Goal: Obtain resource: Download file/media

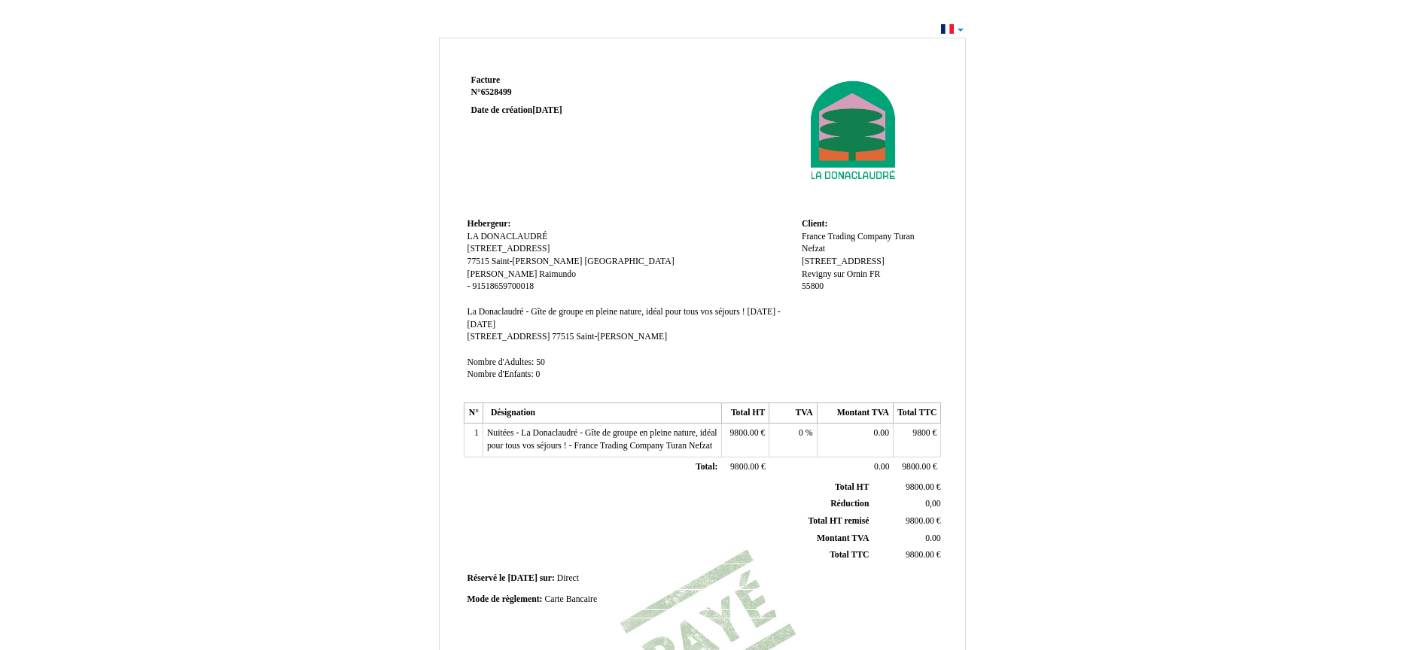
scroll to position [235, 0]
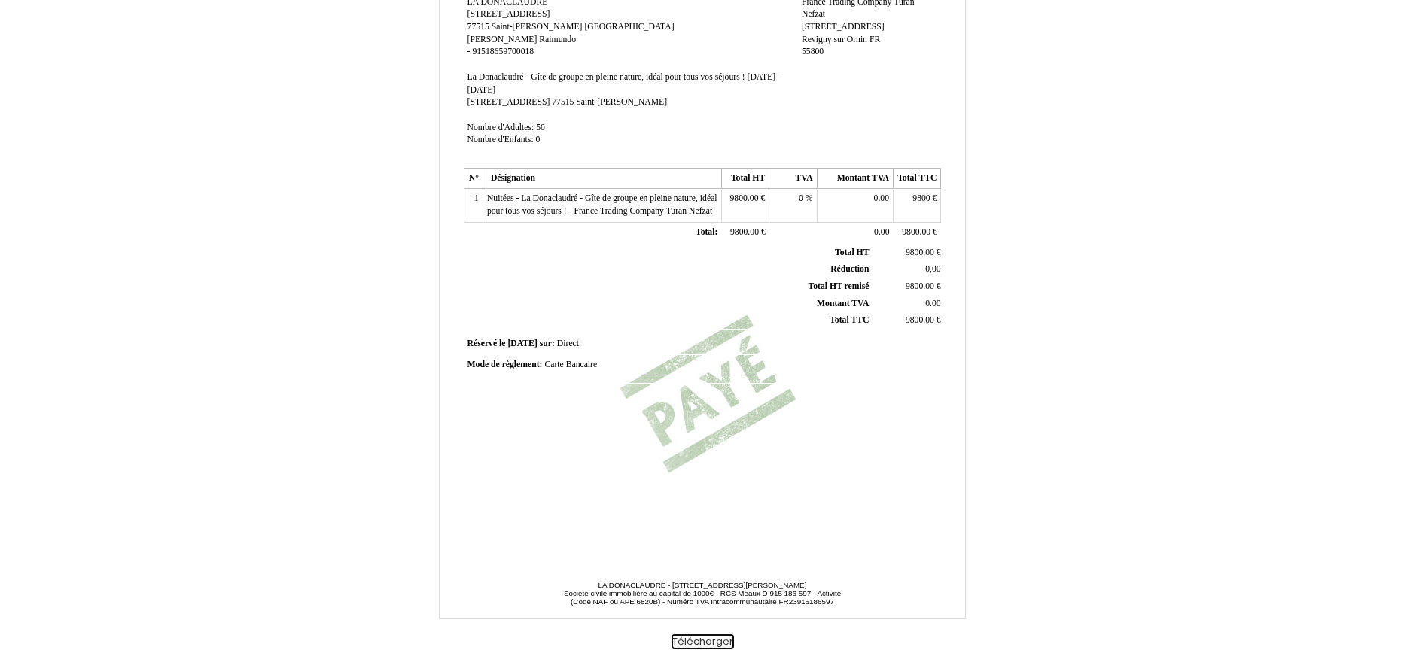
click at [705, 642] on button "Télécharger" at bounding box center [703, 643] width 62 height 16
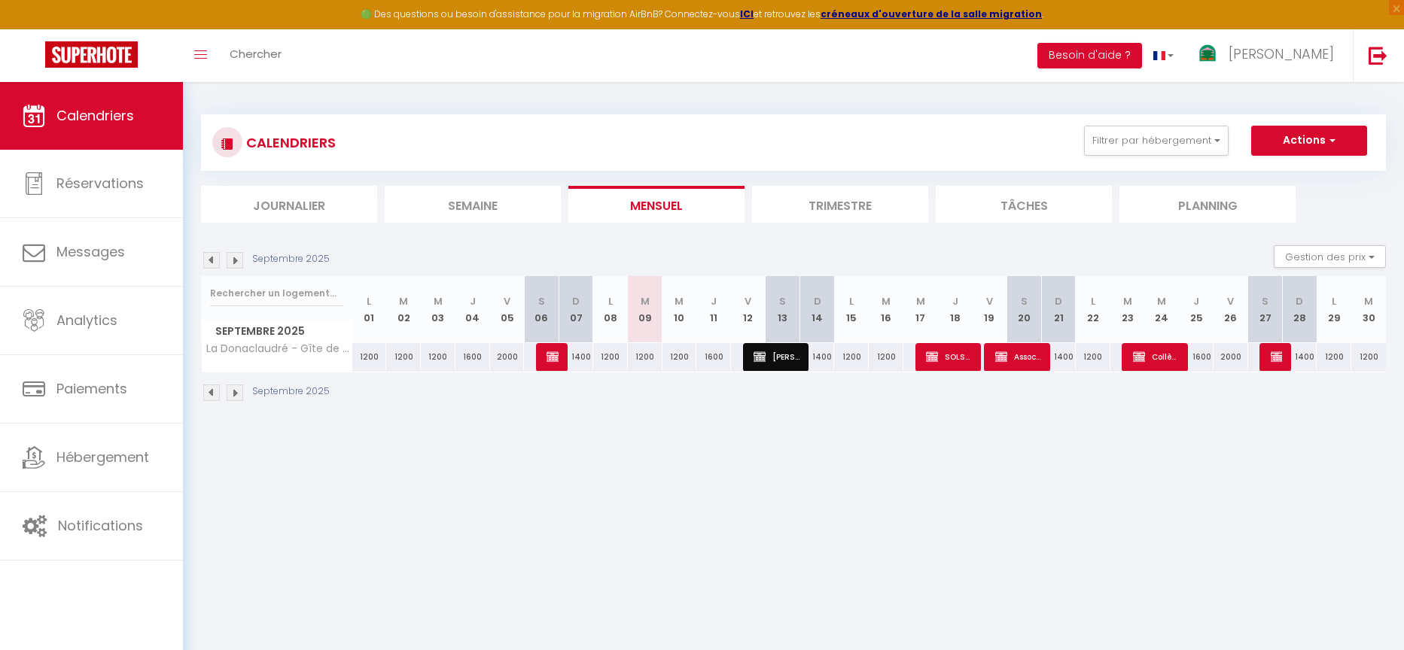
click at [833, 204] on li "Trimestre" at bounding box center [840, 204] width 176 height 37
